Goal: Information Seeking & Learning: Learn about a topic

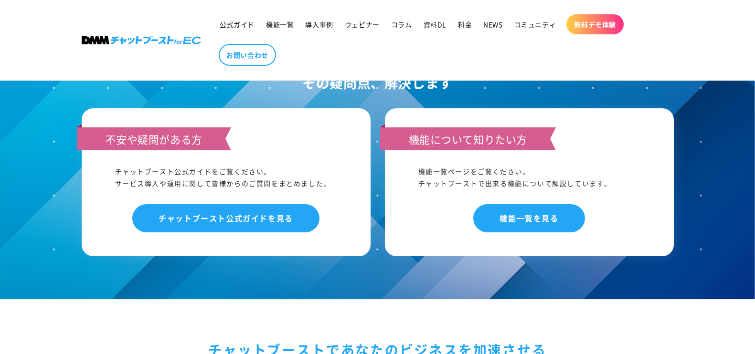
scroll to position [5433, 0]
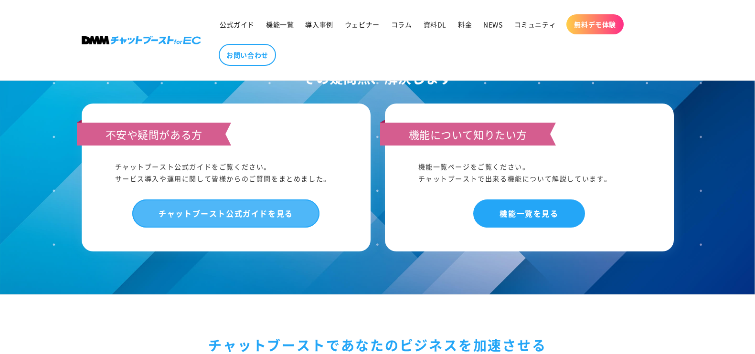
click at [261, 201] on link "チャットブースト公式ガイドを見る" at bounding box center [225, 214] width 187 height 28
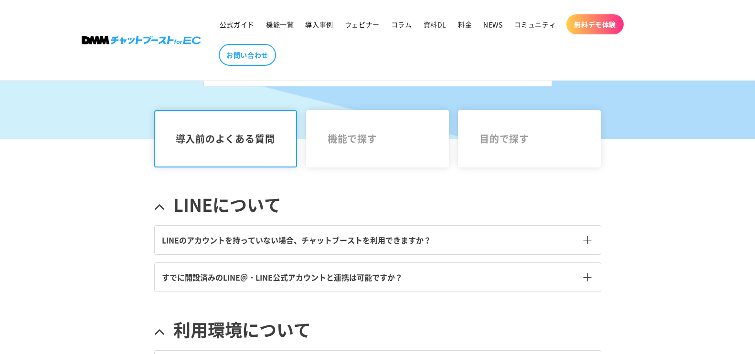
scroll to position [299, 0]
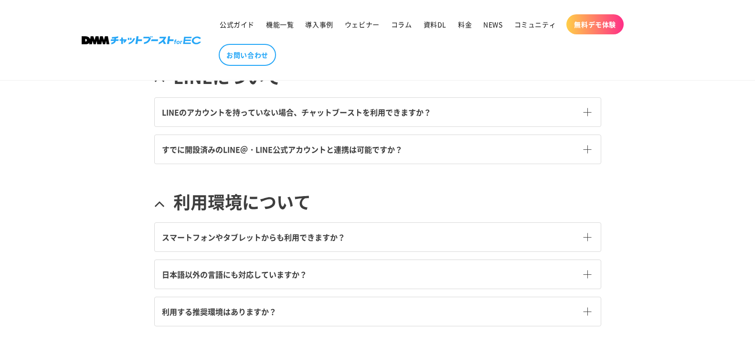
click at [584, 116] on span at bounding box center [588, 112] width 8 height 8
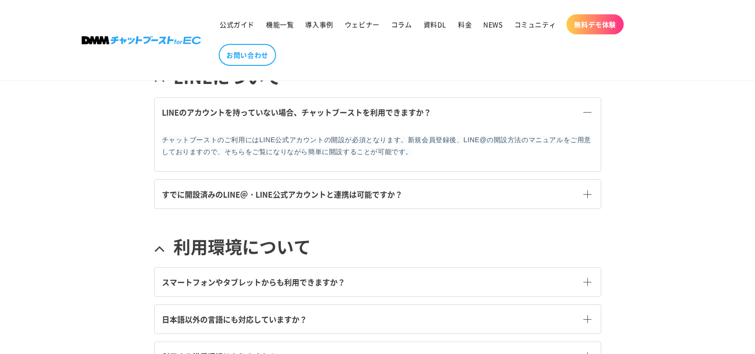
click at [586, 195] on span at bounding box center [588, 195] width 8 height 8
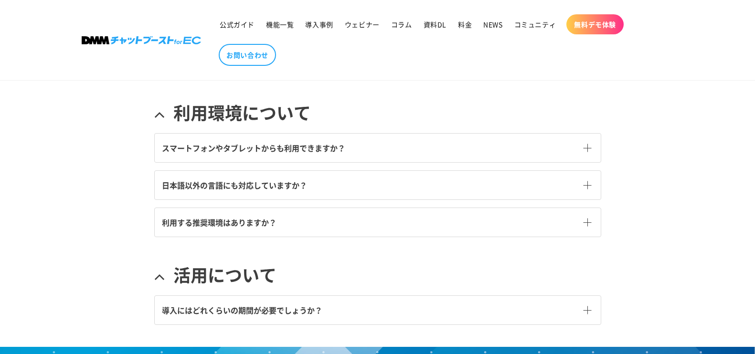
scroll to position [537, 0]
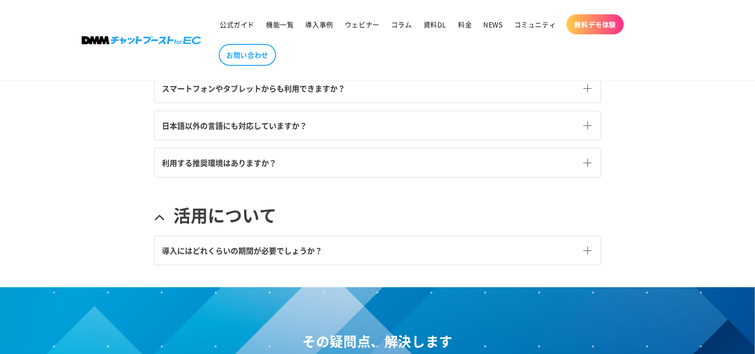
click at [592, 253] on link "導入にはどれくらいの期間が必要でしょうか？" at bounding box center [378, 250] width 446 height 29
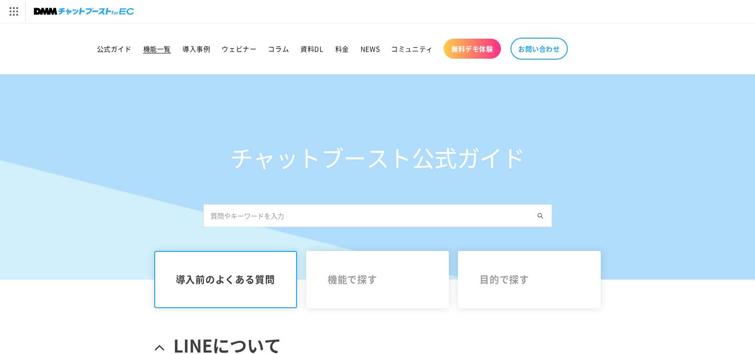
click at [161, 50] on span "機能一覧" at bounding box center [157, 48] width 28 height 9
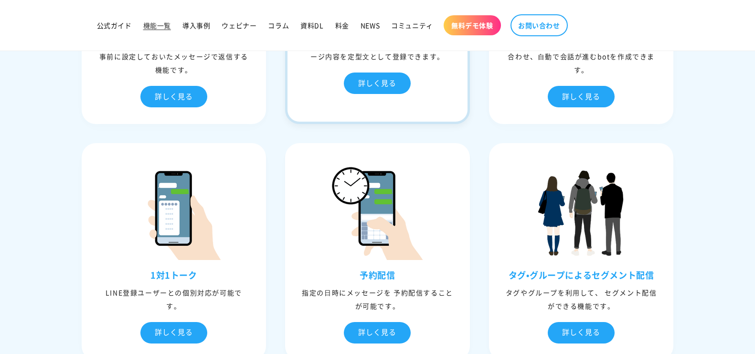
scroll to position [418, 0]
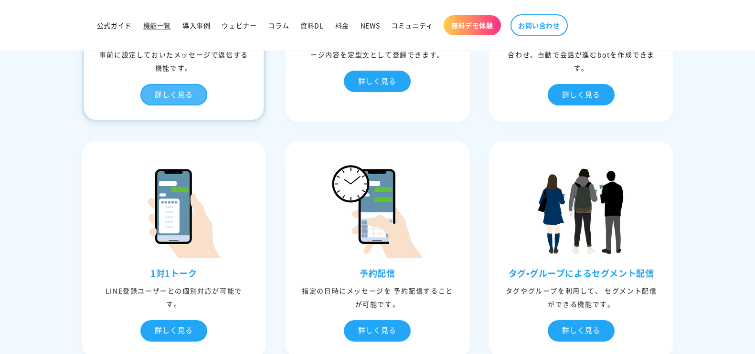
click at [171, 104] on div "詳しく見る" at bounding box center [173, 94] width 67 height 21
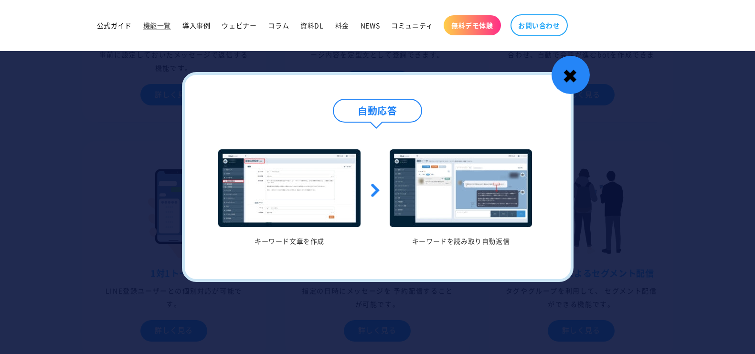
click at [578, 74] on div "✖" at bounding box center [571, 75] width 38 height 38
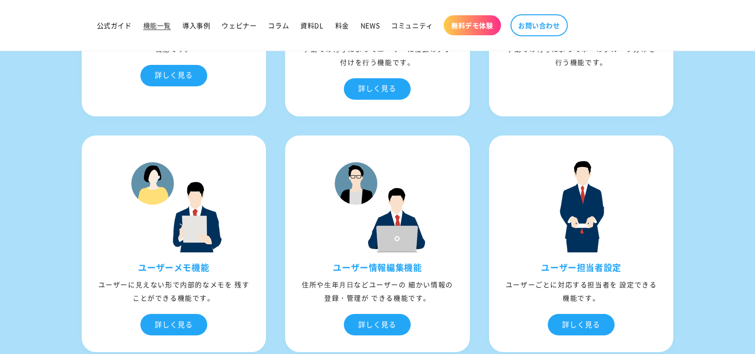
scroll to position [1851, 0]
